Goal: Navigation & Orientation: Find specific page/section

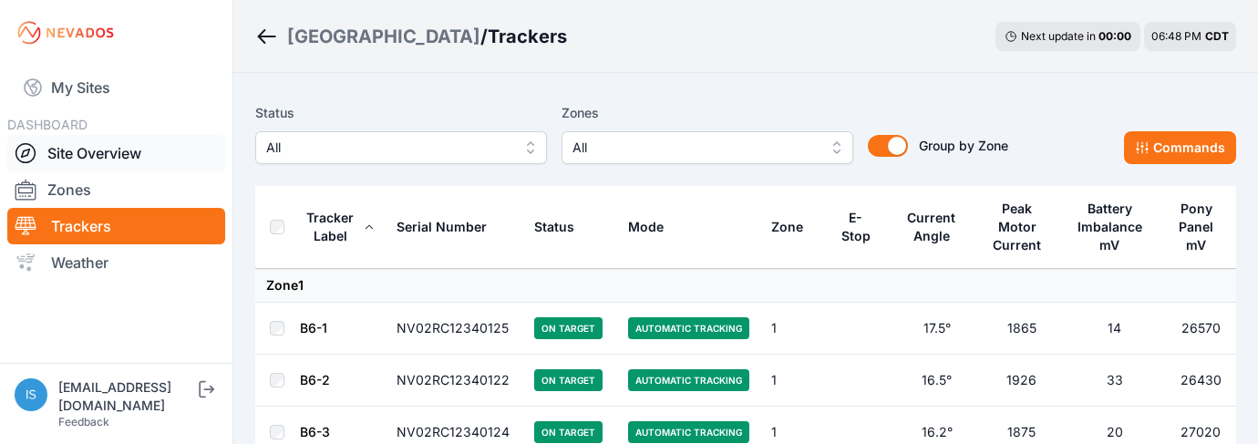
click at [26, 154] on icon at bounding box center [26, 153] width 22 height 22
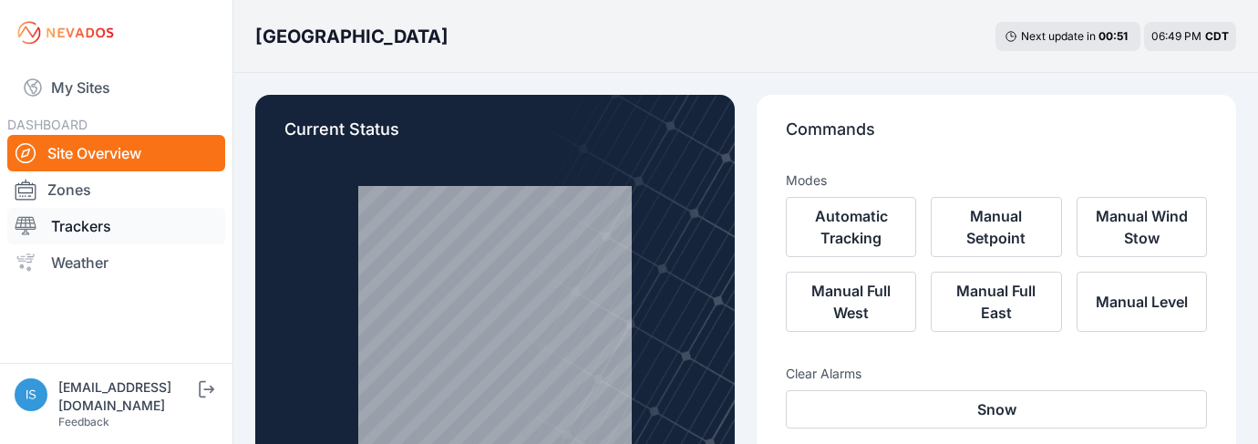
click at [26, 225] on icon at bounding box center [26, 226] width 22 height 22
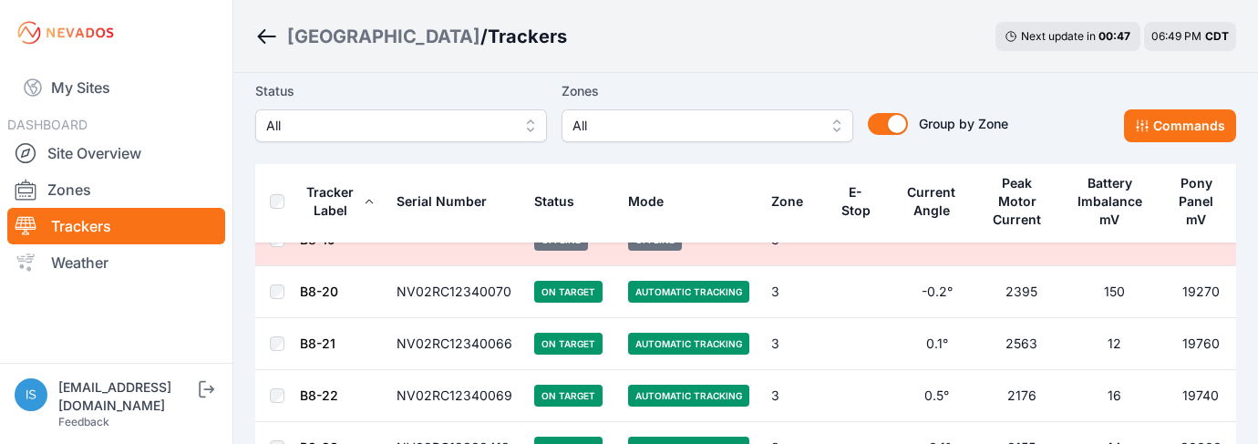
scroll to position [10494, 0]
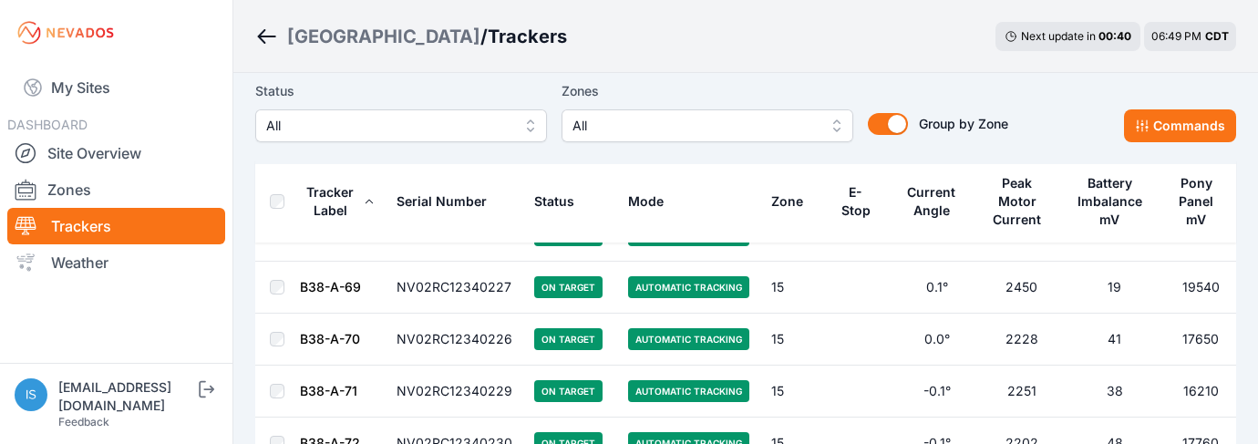
scroll to position [65880, 0]
